Goal: Information Seeking & Learning: Find specific fact

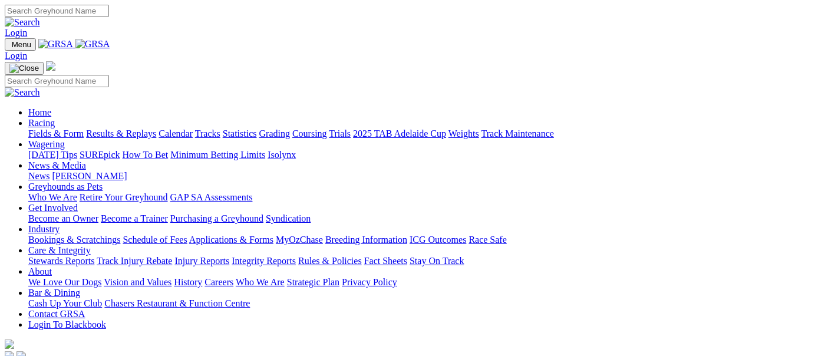
click at [55, 118] on link "Racing" at bounding box center [41, 123] width 27 height 10
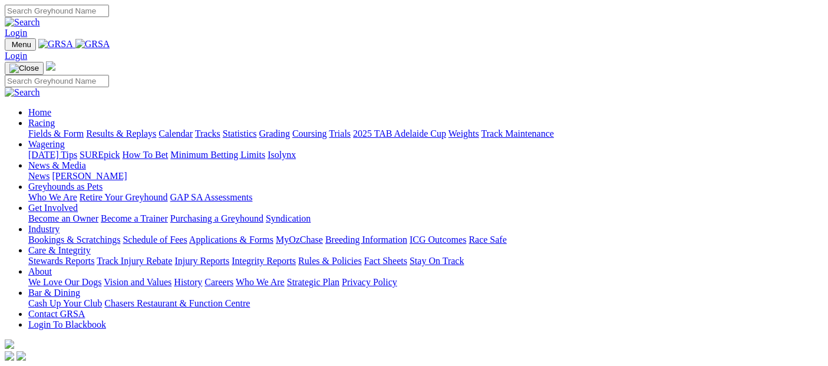
drag, startPoint x: 190, startPoint y: 48, endPoint x: 180, endPoint y: 48, distance: 10.0
click at [55, 118] on link "Racing" at bounding box center [41, 123] width 27 height 10
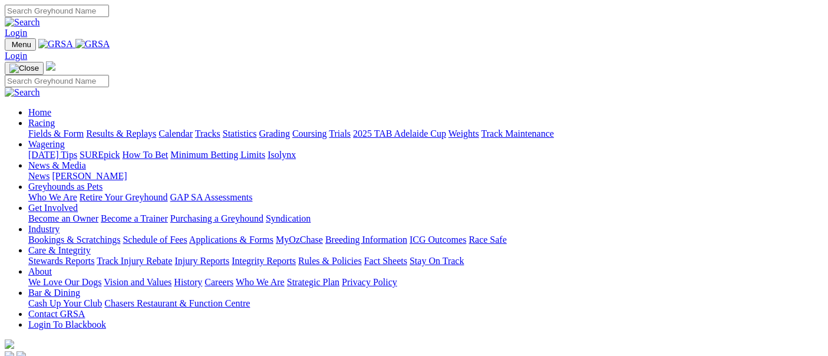
click at [53, 128] on link "Fields & Form" at bounding box center [55, 133] width 55 height 10
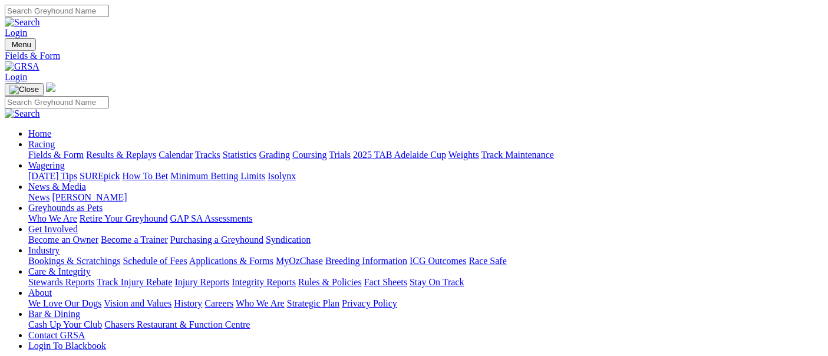
click at [156, 150] on link "Results & Replays" at bounding box center [121, 155] width 70 height 10
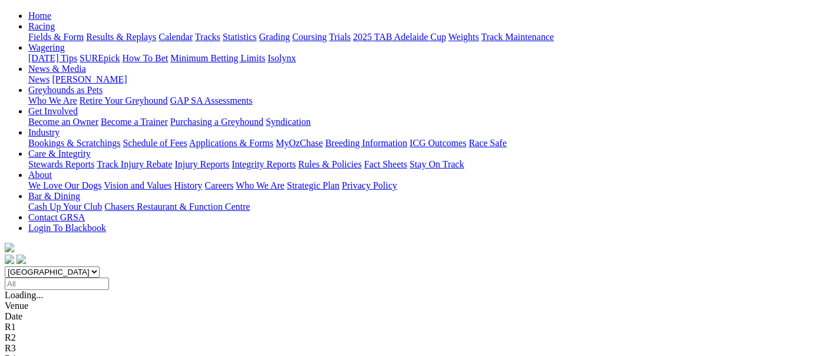
scroll to position [131, 0]
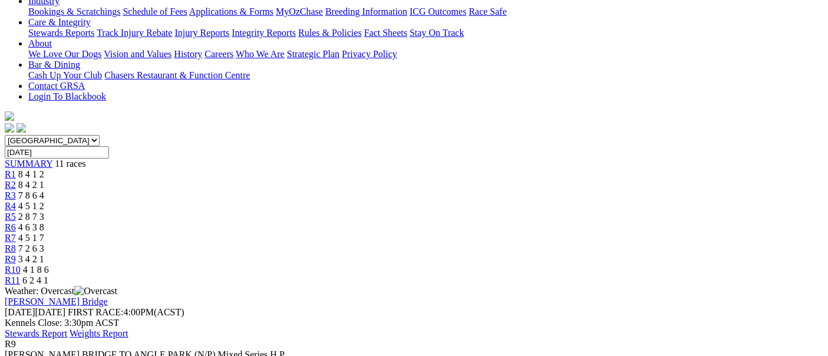
scroll to position [65, 0]
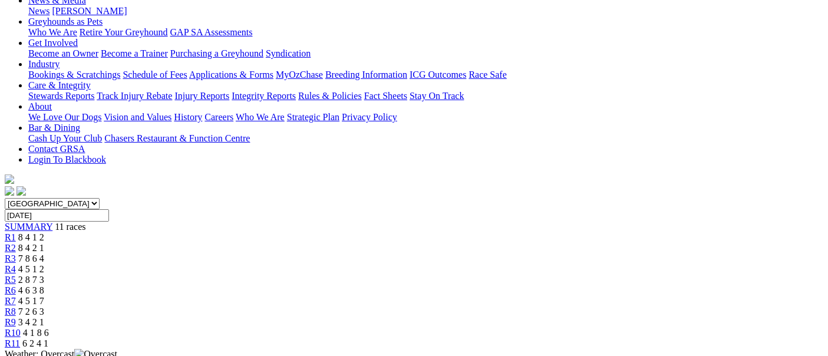
scroll to position [65, 0]
